Goal: Information Seeking & Learning: Check status

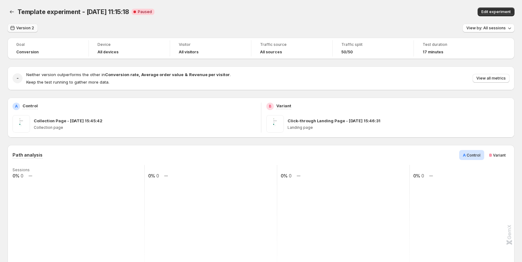
click at [22, 27] on span "Version 2" at bounding box center [25, 28] width 18 height 5
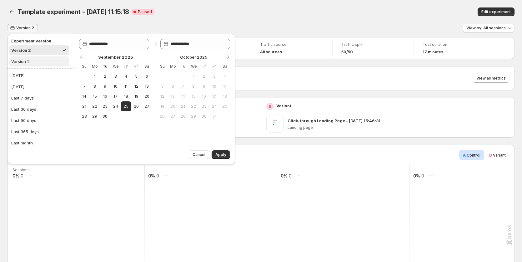
click at [33, 62] on button "Version 1" at bounding box center [39, 62] width 60 height 10
type input "**********"
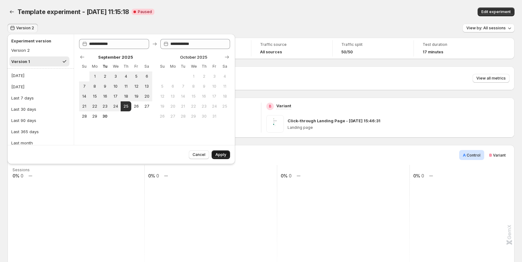
click at [220, 152] on button "Apply" at bounding box center [221, 155] width 18 height 9
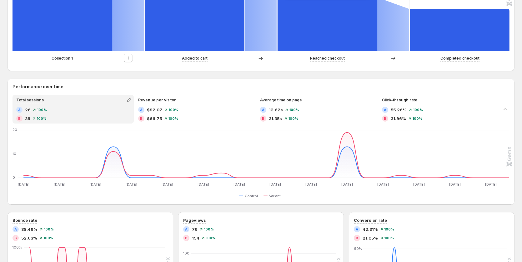
scroll to position [250, 0]
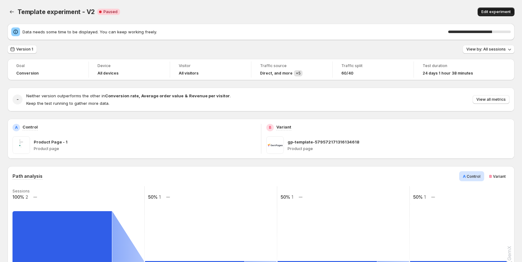
click at [492, 8] on button "Edit experiment" at bounding box center [495, 11] width 37 height 9
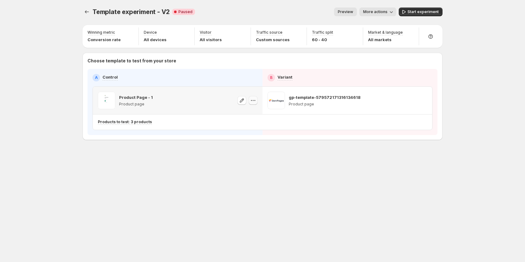
click at [250, 99] on icon "button" at bounding box center [253, 100] width 6 height 6
click at [253, 127] on span "Copy ID 579572154555695707" at bounding box center [259, 127] width 44 height 12
click at [374, 10] on span "More actions" at bounding box center [375, 11] width 24 height 5
click at [377, 28] on button "View analytic" at bounding box center [387, 25] width 49 height 10
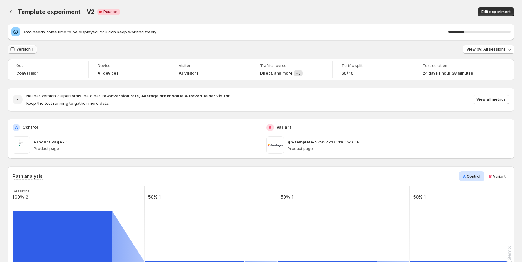
click at [17, 49] on span "Version 1" at bounding box center [24, 49] width 17 height 5
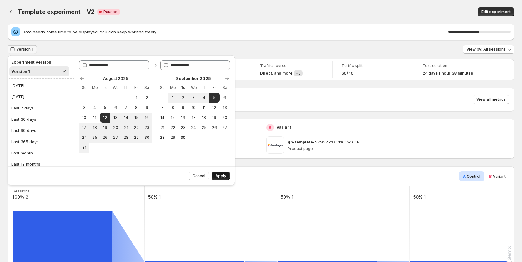
click at [222, 178] on span "Apply" at bounding box center [220, 176] width 11 height 5
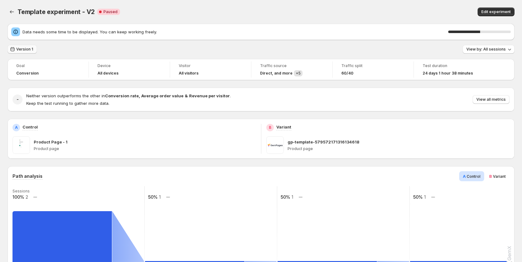
click at [27, 51] on span "Version 1" at bounding box center [24, 49] width 17 height 5
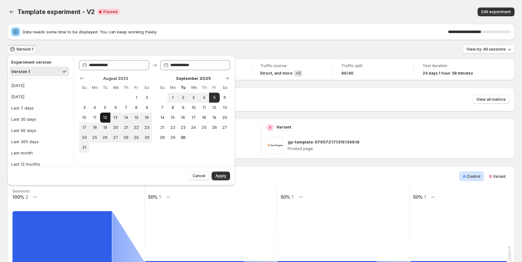
click at [106, 118] on span "12" at bounding box center [104, 117] width 5 height 5
click at [215, 101] on button "5" at bounding box center [214, 98] width 10 height 10
type input "**********"
click at [223, 178] on span "Apply" at bounding box center [220, 176] width 11 height 5
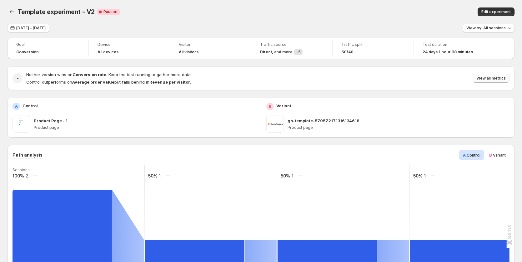
click at [492, 78] on span "View all metrics" at bounding box center [490, 78] width 29 height 5
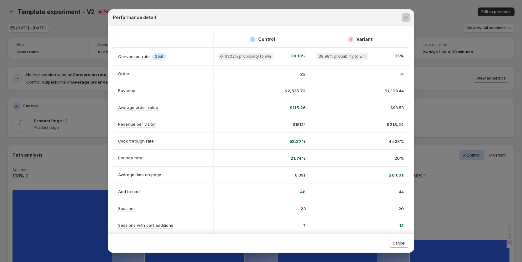
click at [452, 141] on div at bounding box center [261, 131] width 522 height 262
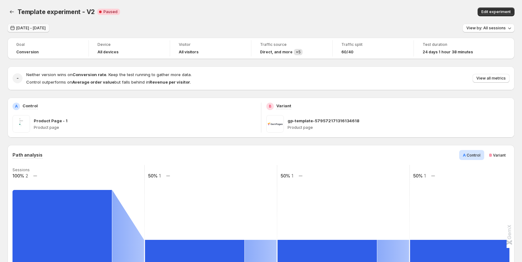
click at [31, 27] on span "Aug 12, 2025 - Sep 05, 2025" at bounding box center [30, 28] width 29 height 5
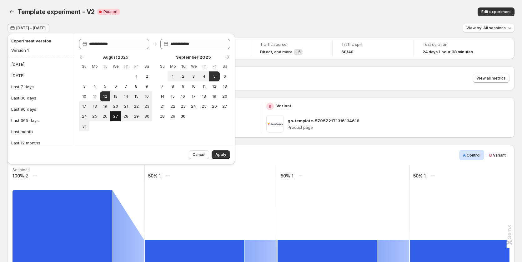
click at [117, 118] on span "27" at bounding box center [115, 116] width 5 height 5
type input "**********"
click at [214, 77] on span "5" at bounding box center [214, 76] width 5 height 5
type input "**********"
click at [220, 152] on button "Apply" at bounding box center [221, 155] width 18 height 9
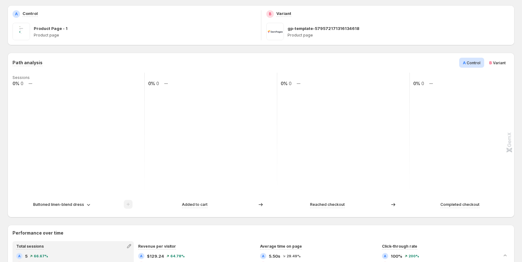
scroll to position [94, 0]
click at [77, 199] on div "Buttoned linen-blend dress" at bounding box center [78, 203] width 132 height 9
click at [79, 202] on p "Buttoned linen-blend dress" at bounding box center [58, 204] width 51 height 6
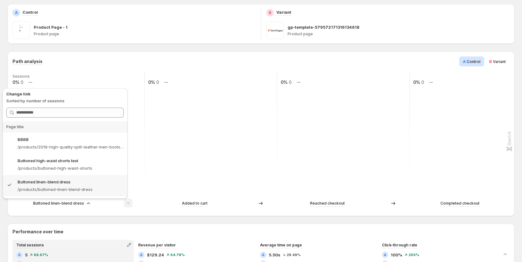
click at [79, 202] on p "Buttoned linen-blend dress" at bounding box center [58, 204] width 51 height 6
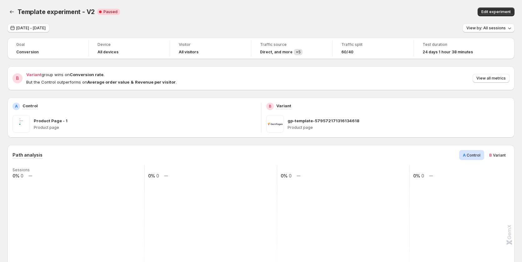
scroll to position [0, 0]
click at [45, 26] on span "Aug 27, 2025 - Sep 05, 2025" at bounding box center [30, 28] width 29 height 5
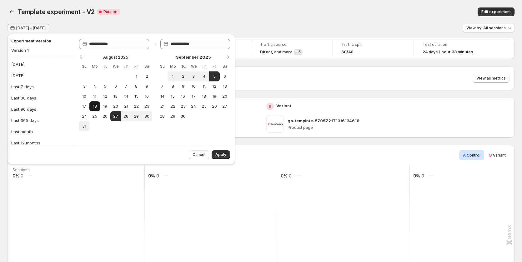
click at [92, 104] on span "18" at bounding box center [94, 106] width 5 height 5
type input "**********"
click at [210, 78] on button "5" at bounding box center [214, 77] width 10 height 10
type input "**********"
click at [222, 153] on span "Apply" at bounding box center [220, 154] width 11 height 5
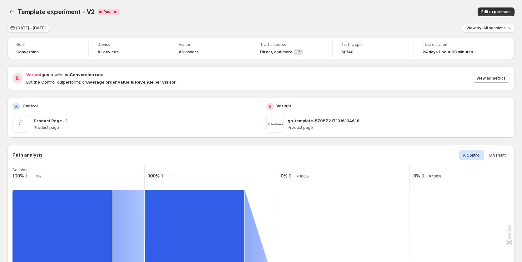
click at [24, 29] on span "Aug 18, 2025 - Sep 05, 2025" at bounding box center [30, 28] width 29 height 5
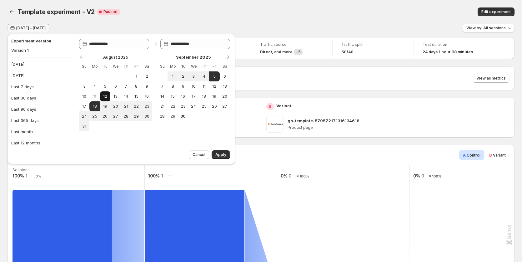
click at [106, 97] on span "12" at bounding box center [104, 96] width 5 height 5
type input "**********"
click at [217, 77] on button "5" at bounding box center [214, 77] width 10 height 10
type input "**********"
click at [221, 153] on span "Apply" at bounding box center [220, 154] width 11 height 5
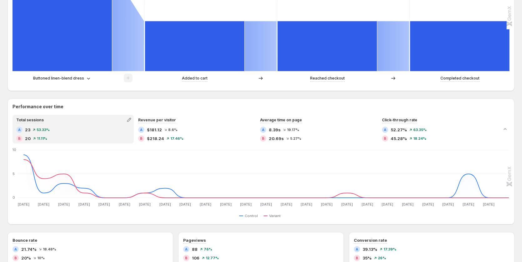
scroll to position [213, 0]
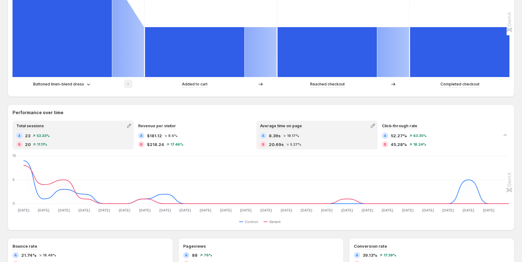
click at [299, 135] on span "19.17%" at bounding box center [293, 136] width 12 height 4
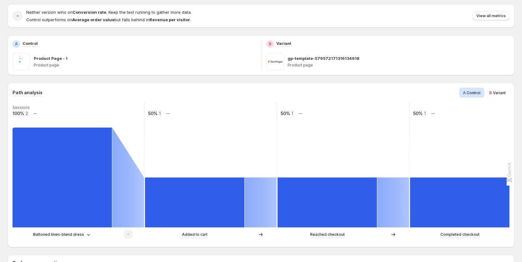
scroll to position [0, 0]
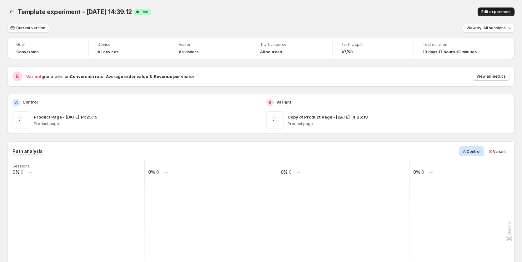
click at [500, 11] on span "Edit experiment" at bounding box center [495, 11] width 29 height 5
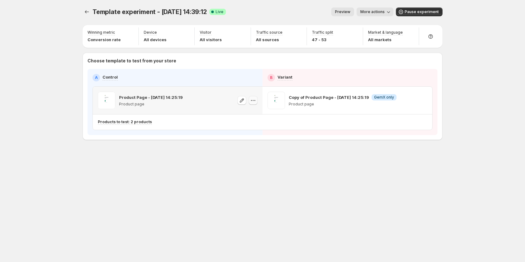
click at [252, 99] on icon "button" at bounding box center [253, 100] width 6 height 6
click at [268, 130] on div "Copy ID" at bounding box center [258, 129] width 71 height 6
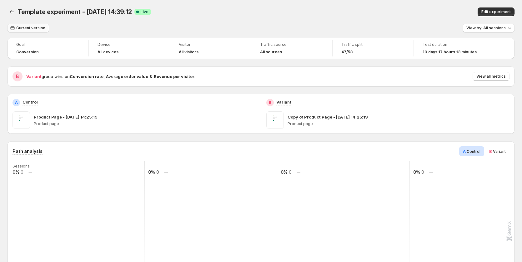
click at [37, 31] on button "Current version" at bounding box center [28, 28] width 42 height 9
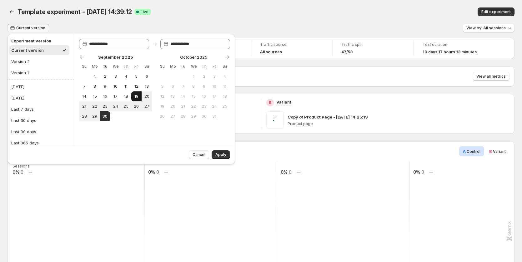
click at [136, 96] on span "19" at bounding box center [136, 96] width 5 height 5
click at [104, 119] on button "30" at bounding box center [105, 117] width 10 height 10
type input "**********"
click at [219, 156] on span "Apply" at bounding box center [220, 154] width 11 height 5
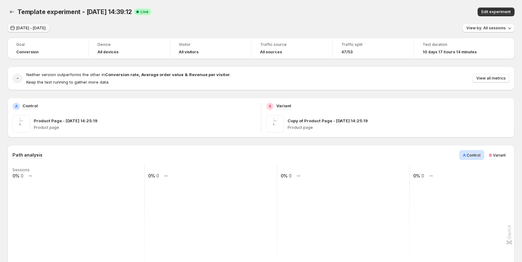
click at [35, 28] on span "Sep 19, 2025 - Sep 30, 2025" at bounding box center [30, 28] width 29 height 5
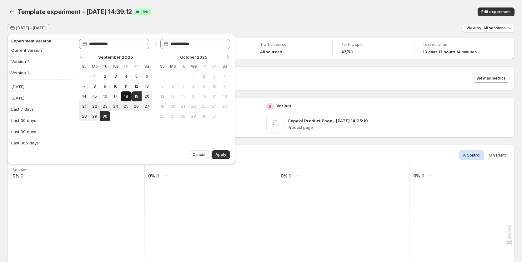
click at [127, 93] on button "18" at bounding box center [126, 97] width 10 height 10
type input "**********"
click at [105, 117] on span "30" at bounding box center [104, 116] width 5 height 5
type input "**********"
click at [227, 155] on button "Apply" at bounding box center [221, 155] width 18 height 9
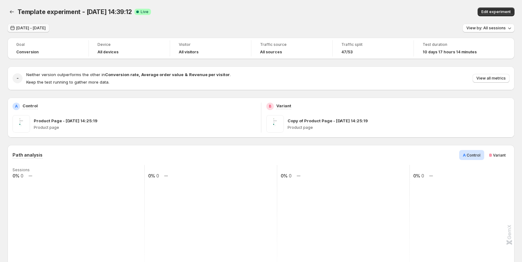
click at [38, 27] on span "Sep 18, 2025 - Sep 30, 2025" at bounding box center [30, 28] width 29 height 5
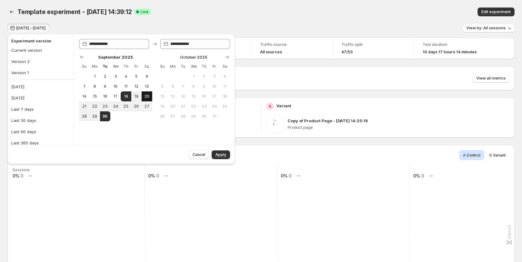
click at [151, 97] on button "20" at bounding box center [147, 97] width 10 height 10
type input "**********"
click at [90, 119] on button "29" at bounding box center [94, 117] width 10 height 10
type input "**********"
click at [214, 152] on button "Apply" at bounding box center [221, 155] width 18 height 9
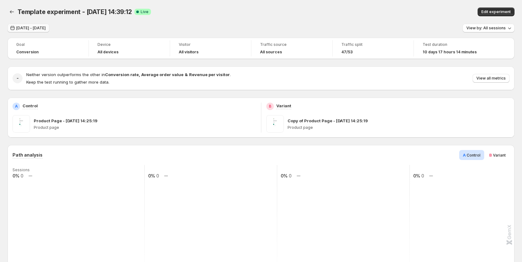
click at [46, 28] on span "Sep 20, 2025 - Sep 29, 2025" at bounding box center [30, 28] width 29 height 5
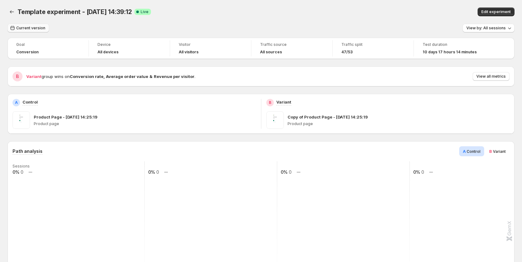
click at [43, 26] on span "Current version" at bounding box center [30, 28] width 29 height 5
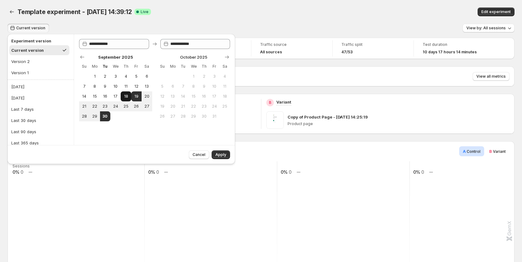
click at [128, 96] on span "18" at bounding box center [125, 96] width 5 height 5
type input "**********"
click at [106, 119] on span "30" at bounding box center [104, 116] width 5 height 5
type input "**********"
click at [218, 153] on span "Apply" at bounding box center [220, 154] width 11 height 5
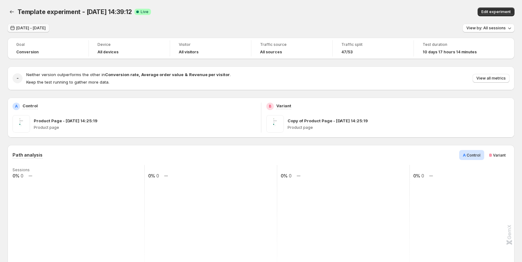
click at [41, 30] on span "[DATE] - [DATE]" at bounding box center [30, 28] width 29 height 5
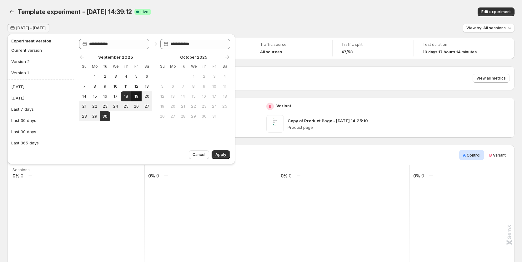
click at [138, 96] on span "19" at bounding box center [136, 96] width 5 height 5
type input "**********"
click at [109, 115] on button "30" at bounding box center [105, 117] width 10 height 10
type input "**********"
click at [219, 154] on span "Apply" at bounding box center [220, 154] width 11 height 5
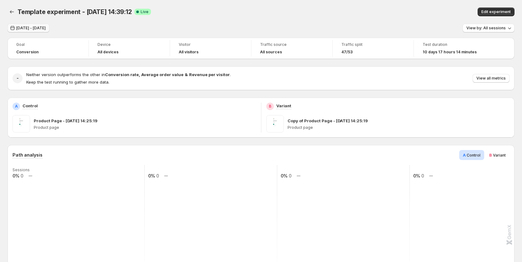
click at [26, 26] on span "Sep 19, 2025 - Sep 30, 2025" at bounding box center [30, 28] width 29 height 5
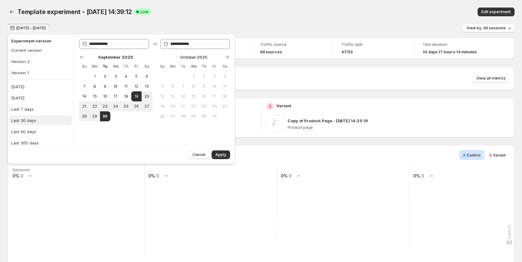
click at [36, 117] on button "Last 30 days" at bounding box center [40, 121] width 62 height 10
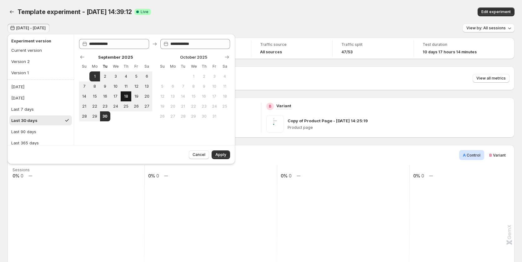
click at [125, 97] on span "18" at bounding box center [125, 96] width 5 height 5
type input "**********"
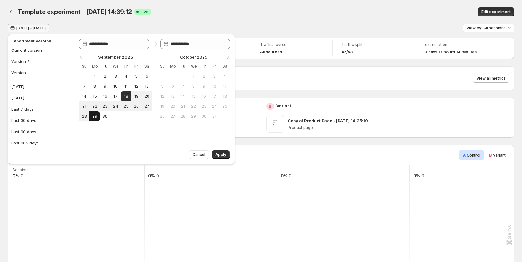
click at [95, 117] on span "29" at bounding box center [94, 116] width 5 height 5
type input "**********"
click at [221, 154] on span "Apply" at bounding box center [220, 154] width 11 height 5
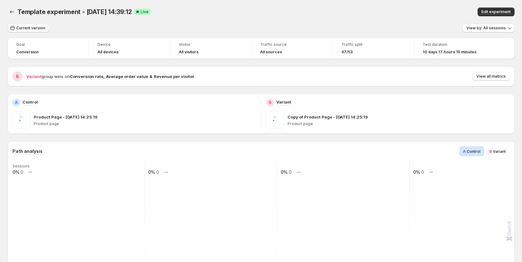
click at [23, 26] on span "Current version" at bounding box center [30, 28] width 29 height 5
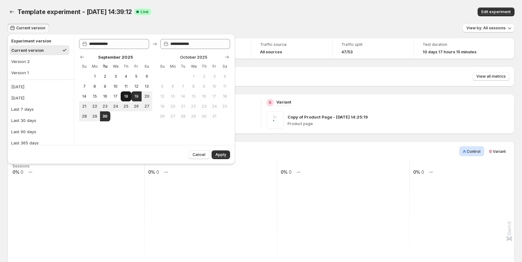
click at [129, 95] on button "18" at bounding box center [126, 97] width 10 height 10
type input "**********"
click at [102, 113] on button "30" at bounding box center [105, 117] width 10 height 10
type input "**********"
click at [222, 156] on span "Apply" at bounding box center [220, 154] width 11 height 5
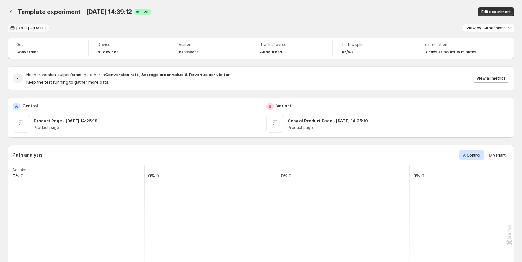
click at [46, 26] on span "[DATE] - [DATE]" at bounding box center [30, 28] width 29 height 5
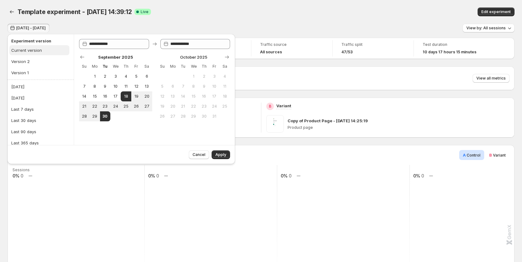
drag, startPoint x: 35, startPoint y: 52, endPoint x: 44, endPoint y: 55, distance: 9.5
click at [35, 52] on div "Current version" at bounding box center [26, 50] width 31 height 6
type input "**********"
click at [218, 154] on span "Apply" at bounding box center [220, 154] width 11 height 5
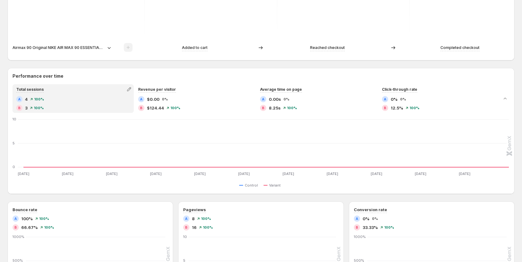
scroll to position [250, 0]
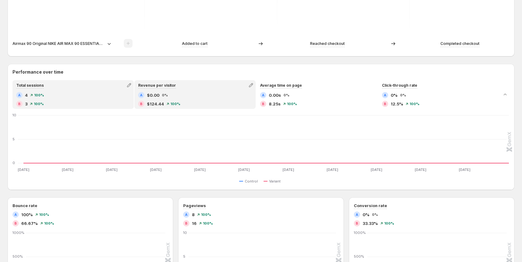
click at [177, 93] on div "A $0.00 0%" at bounding box center [195, 95] width 114 height 6
click at [87, 103] on div "B 3 100%" at bounding box center [73, 104] width 114 height 6
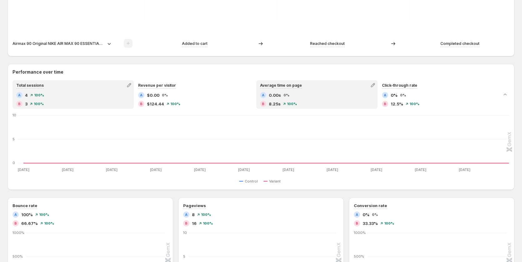
click at [304, 103] on div "B 8.25s 100%" at bounding box center [317, 104] width 114 height 6
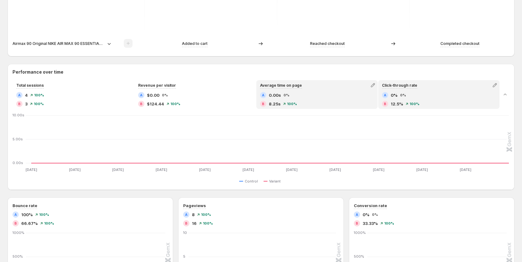
click at [419, 96] on div "A 0% 0%" at bounding box center [439, 95] width 114 height 6
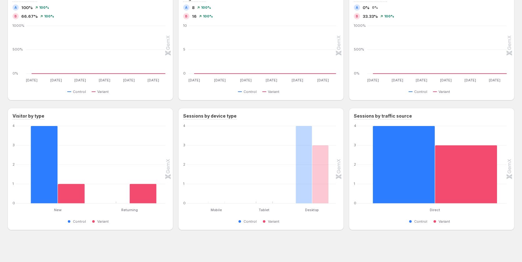
scroll to position [459, 0]
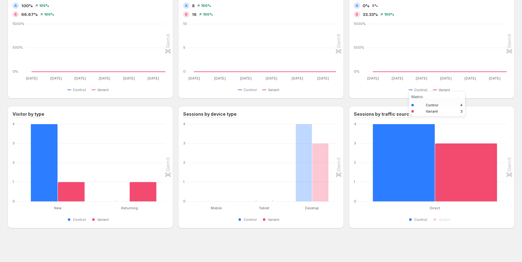
click at [429, 168] on rect "Control 4" at bounding box center [404, 162] width 62 height 77
click at [465, 169] on rect "Variant 3" at bounding box center [466, 165] width 62 height 73
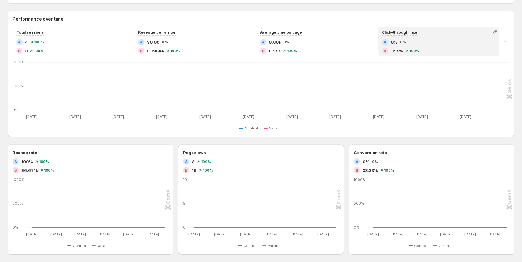
scroll to position [178, 0]
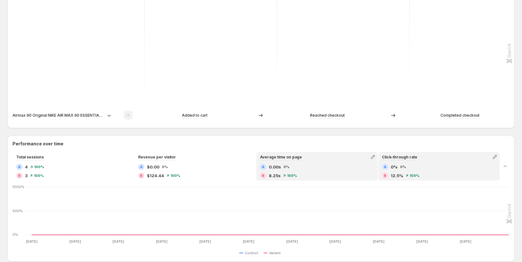
click at [312, 171] on div "A 0.00s 0% B 8.25s 100%" at bounding box center [317, 171] width 114 height 15
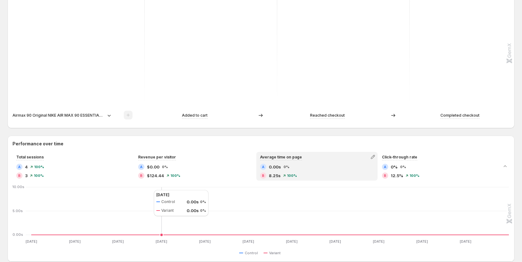
click at [147, 190] on icon "Sep 19 Sep 19 Sep 20 Sep 20 Sep 21 Sep 21 Sep 22 Sep 22 Sep 23 Sep 23 Sep 24 Se…" at bounding box center [261, 215] width 496 height 59
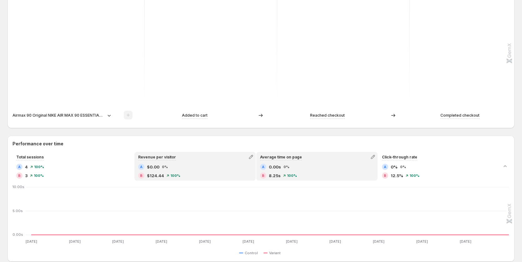
click at [177, 163] on div "Revenue per visitor A $0.00 0% B $124.44 100%" at bounding box center [195, 166] width 120 height 27
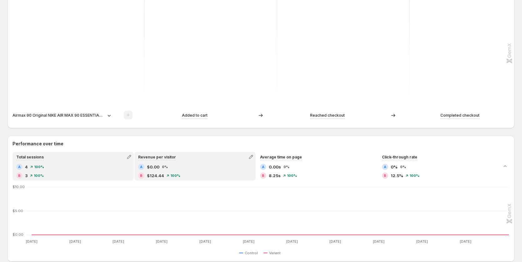
click at [30, 176] on icon at bounding box center [31, 176] width 2 height 2
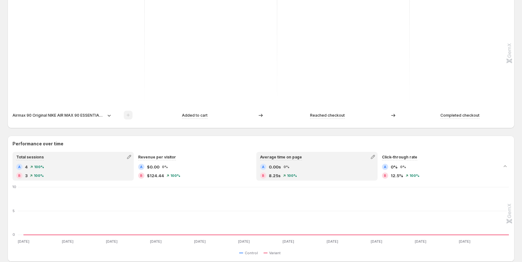
drag, startPoint x: 269, startPoint y: 177, endPoint x: 439, endPoint y: 172, distance: 169.7
click at [272, 177] on div "B 8.25s" at bounding box center [270, 176] width 21 height 6
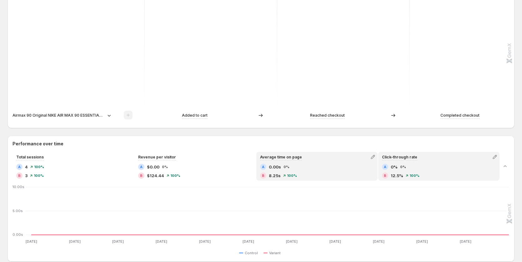
click at [441, 172] on div "A 0% 0% B 12.5% 100%" at bounding box center [439, 171] width 114 height 15
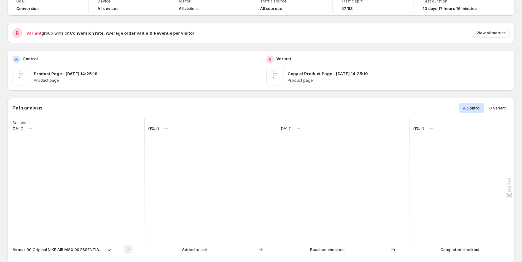
scroll to position [0, 0]
